Goal: Information Seeking & Learning: Learn about a topic

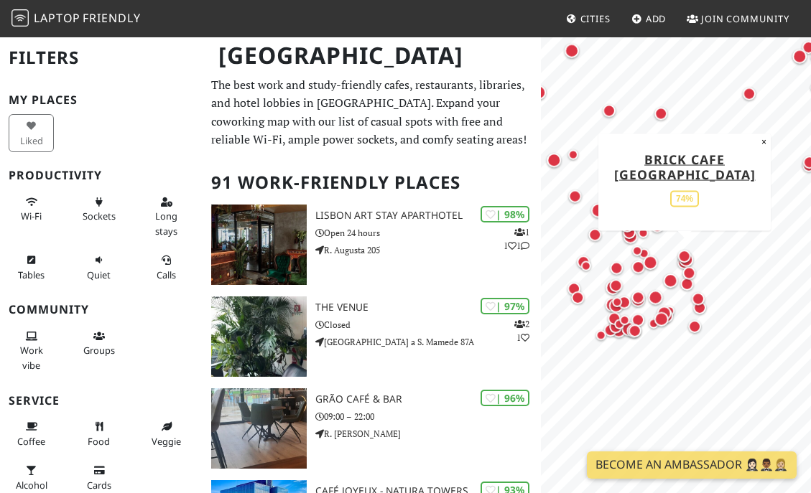
drag, startPoint x: 724, startPoint y: 304, endPoint x: 678, endPoint y: 251, distance: 70.2
click at [678, 251] on div "Map marker" at bounding box center [683, 256] width 19 height 19
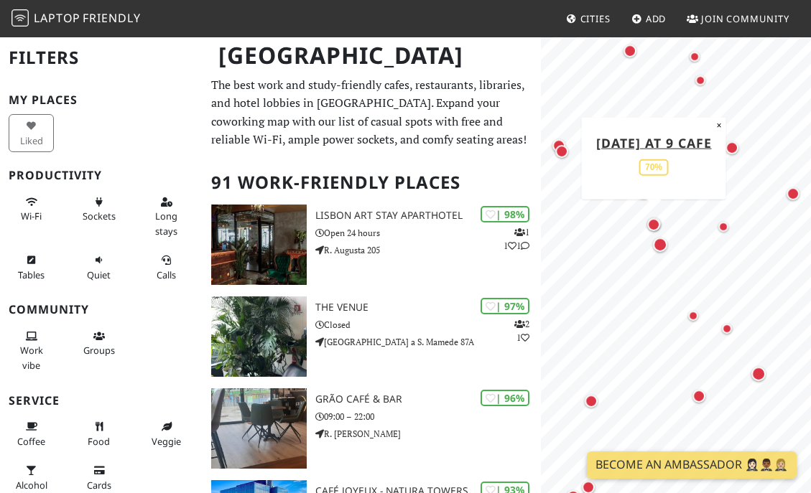
click at [650, 224] on div "Map marker" at bounding box center [653, 224] width 13 height 13
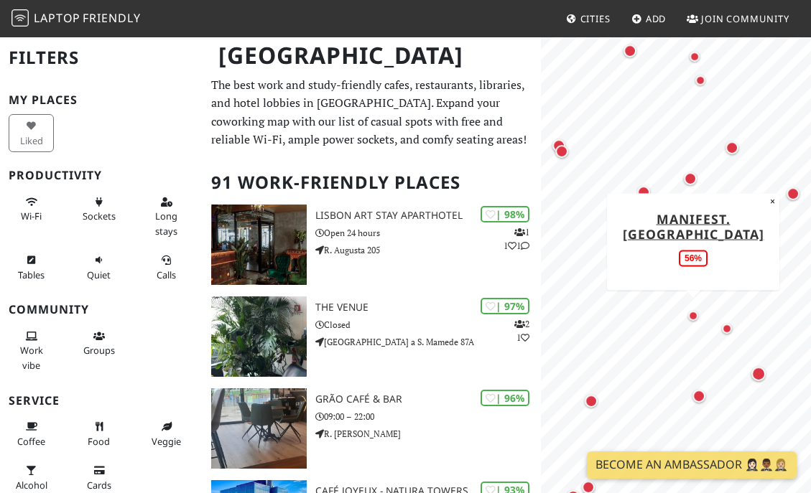
click at [694, 316] on div "Map marker" at bounding box center [693, 316] width 10 height 10
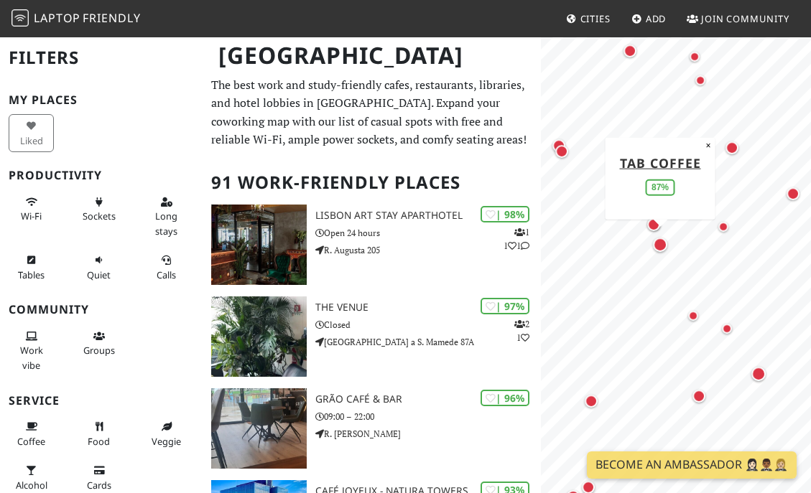
click at [658, 246] on div "Map marker" at bounding box center [660, 245] width 14 height 14
click at [643, 190] on div "Map marker" at bounding box center [643, 192] width 13 height 13
click at [652, 228] on div "Map marker" at bounding box center [653, 224] width 13 height 13
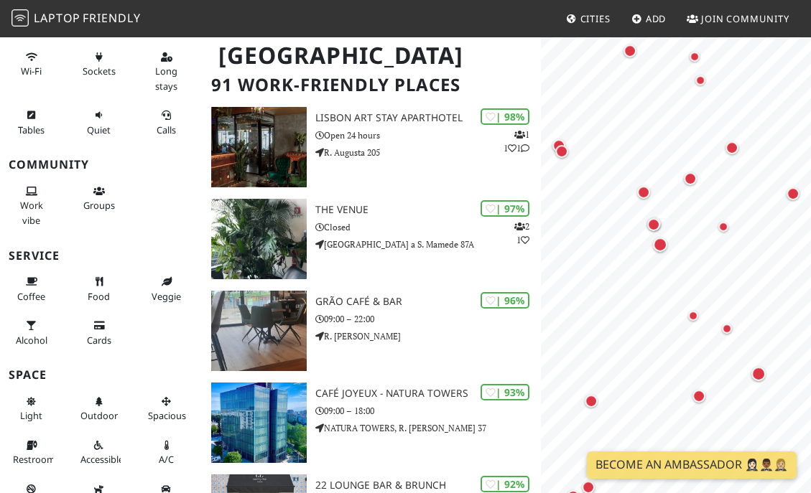
scroll to position [185, 0]
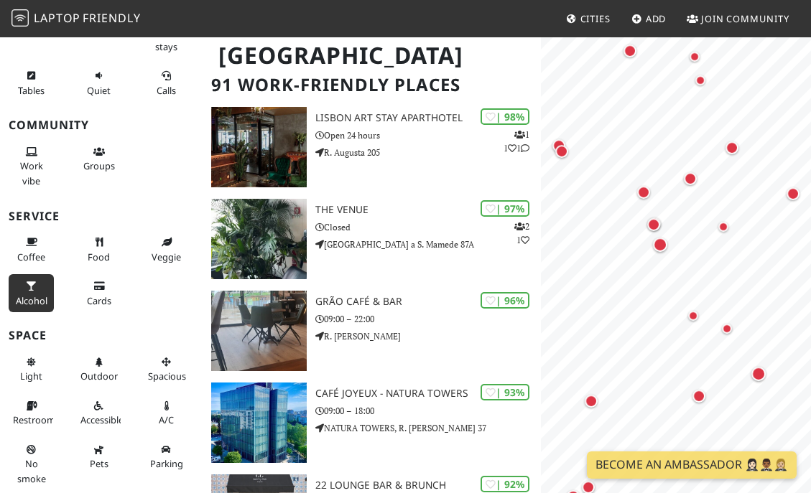
click at [27, 286] on icon at bounding box center [31, 286] width 11 height 9
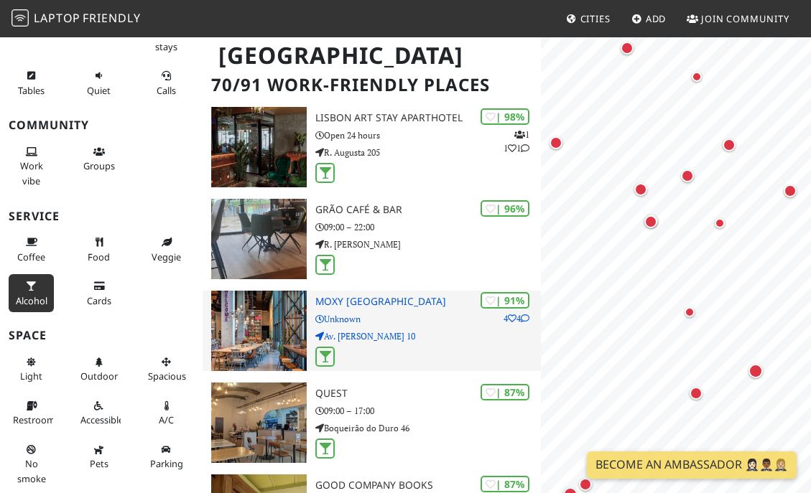
scroll to position [0, 0]
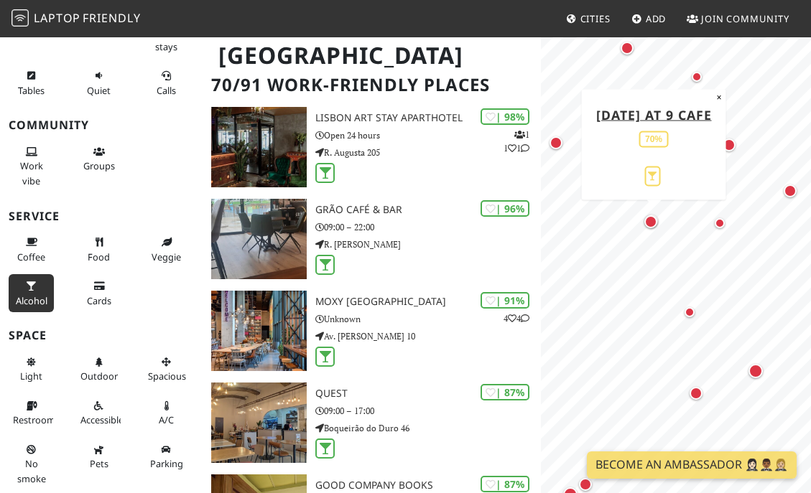
click at [652, 220] on div "Map marker" at bounding box center [650, 221] width 13 height 13
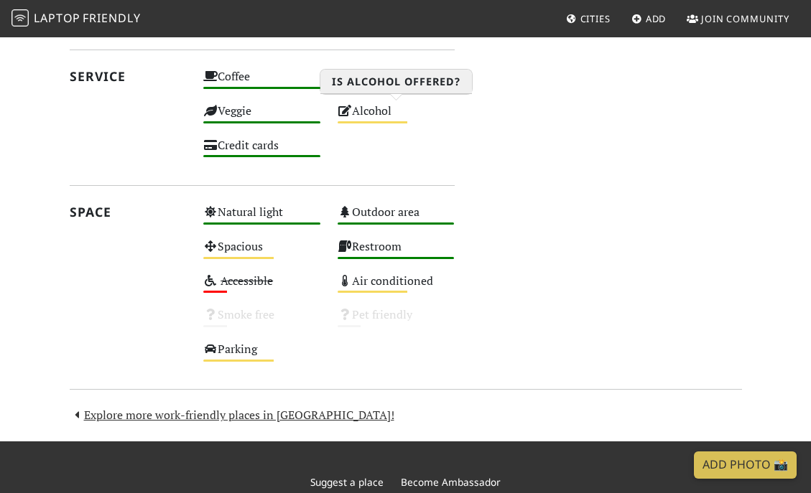
scroll to position [729, 0]
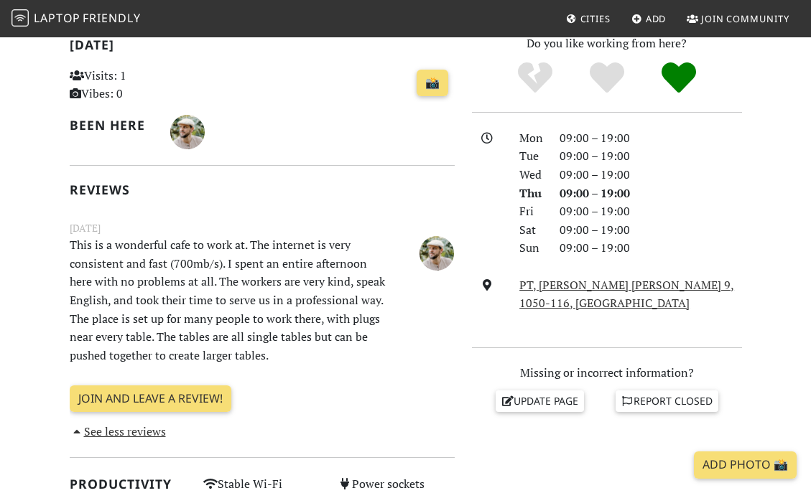
scroll to position [286, 0]
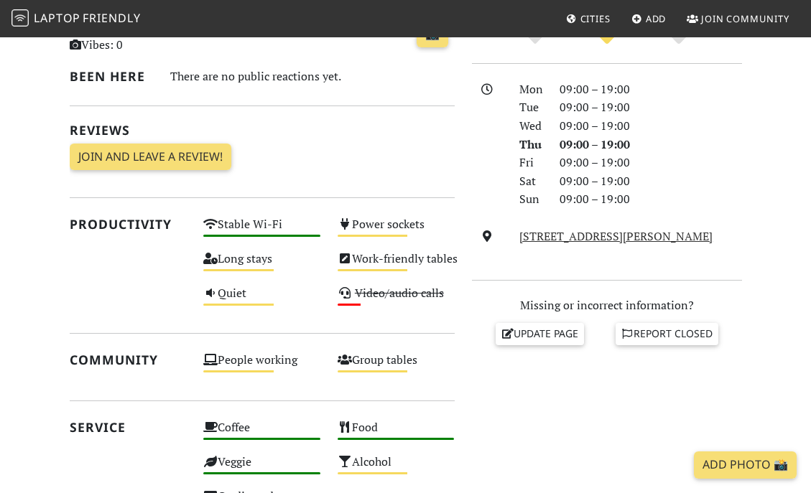
scroll to position [368, 0]
